Goal: Check status

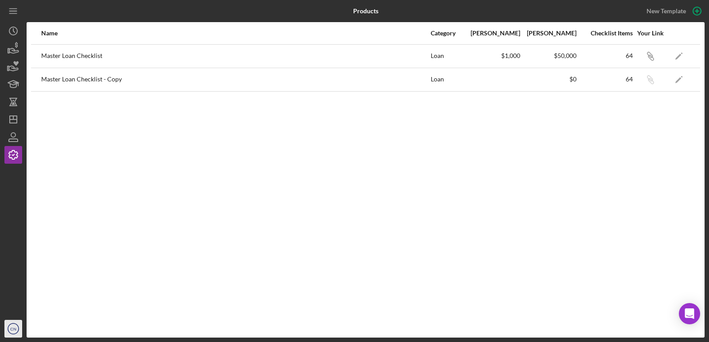
click at [12, 325] on icon "CN" at bounding box center [13, 329] width 18 height 22
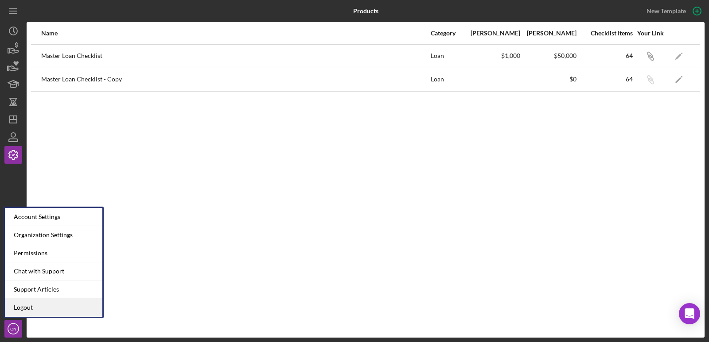
click at [30, 307] on link "Logout" at bounding box center [53, 308] width 97 height 18
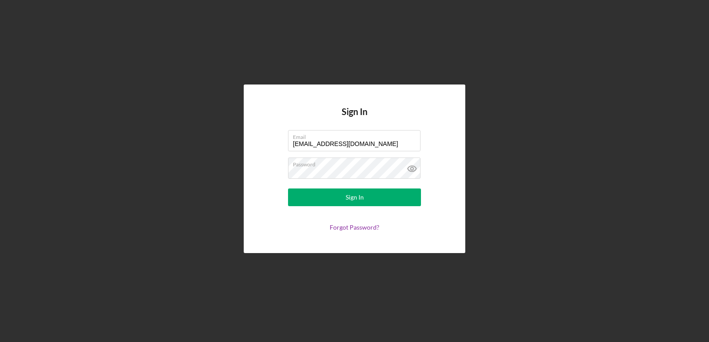
drag, startPoint x: 366, startPoint y: 140, endPoint x: 240, endPoint y: 116, distance: 128.1
click at [240, 116] on div "Sign In Email [EMAIL_ADDRESS][DOMAIN_NAME] Password Sign In Forgot Password?" at bounding box center [354, 169] width 700 height 338
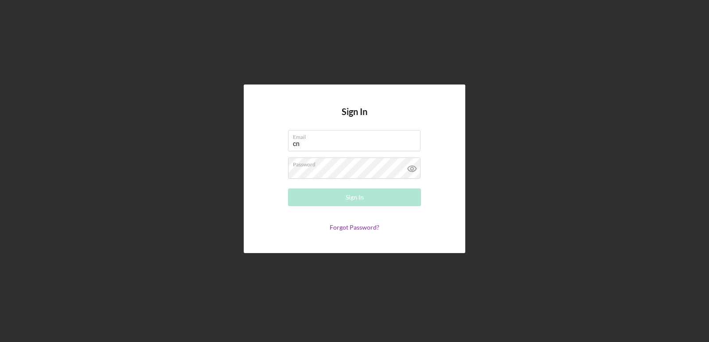
type input "[EMAIL_ADDRESS][DOMAIN_NAME]"
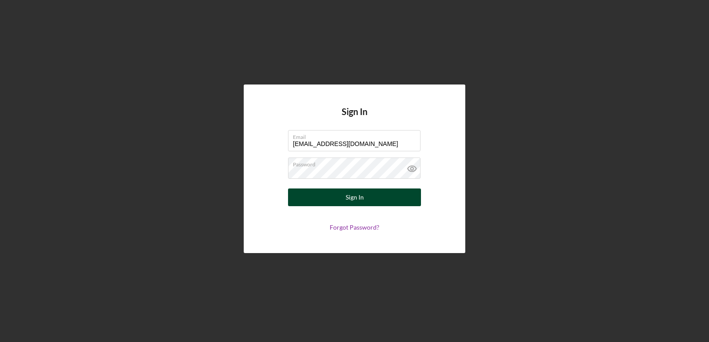
click at [355, 199] on div "Sign In" at bounding box center [354, 198] width 18 height 18
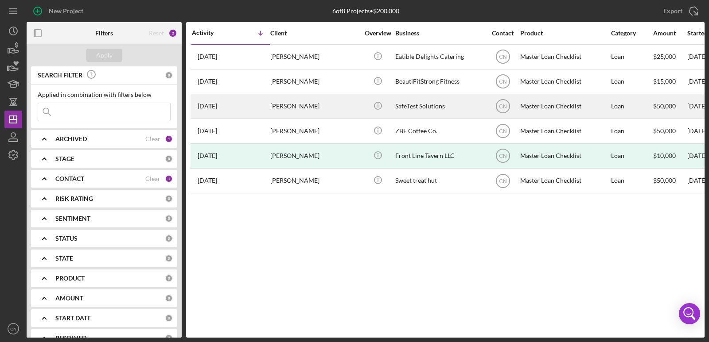
click at [293, 106] on div "[PERSON_NAME]" at bounding box center [314, 106] width 89 height 23
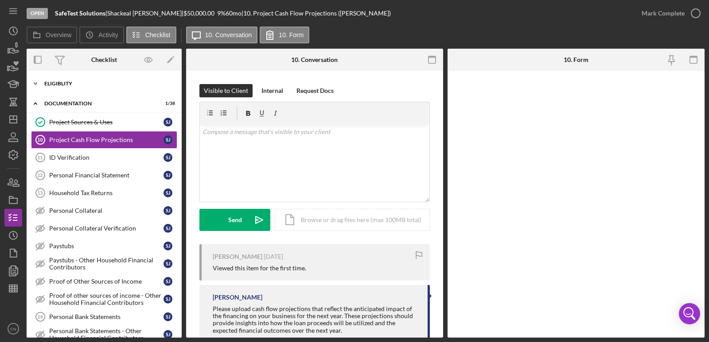
click at [35, 82] on icon "Icon/Expander" at bounding box center [36, 84] width 18 height 18
